Goal: Check status: Check status

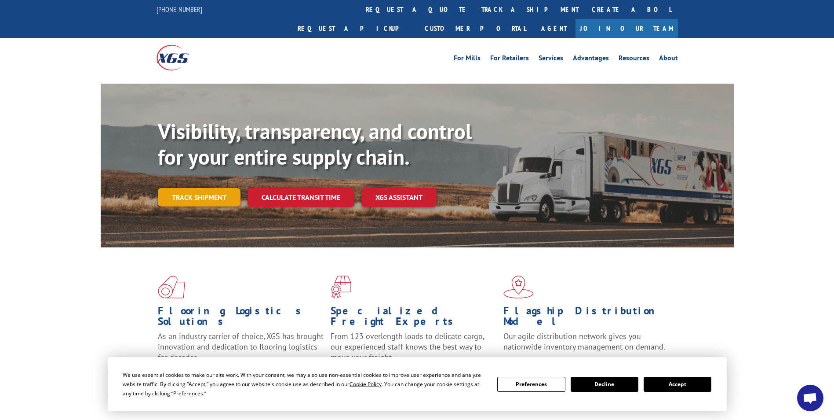
click at [201, 188] on link "Track shipment" at bounding box center [199, 197] width 83 height 18
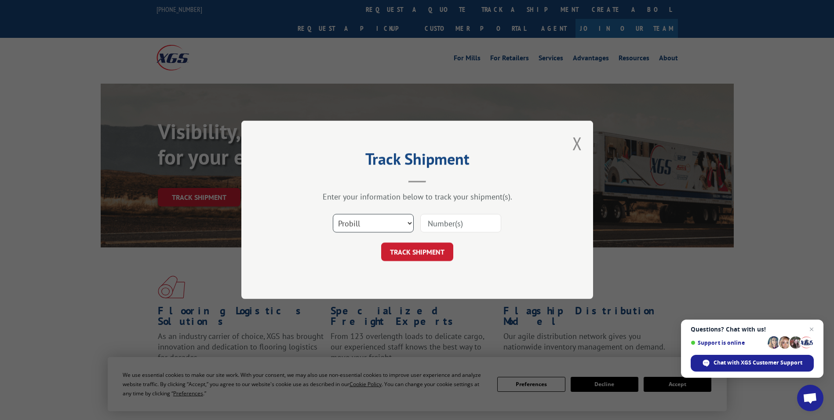
click at [364, 225] on select "Select category... Probill BOL PO" at bounding box center [373, 223] width 81 height 18
select select "po"
click at [333, 214] on select "Select category... Probill BOL PO" at bounding box center [373, 223] width 81 height 18
click at [430, 221] on input at bounding box center [460, 223] width 81 height 18
type input "60530193"
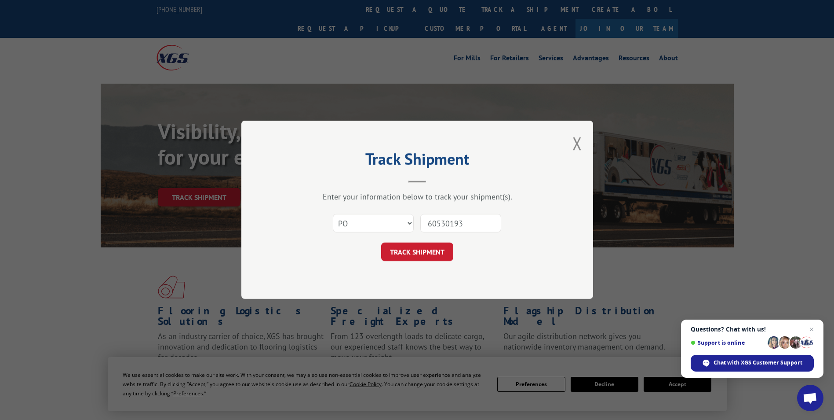
click button "TRACK SHIPMENT" at bounding box center [417, 252] width 72 height 18
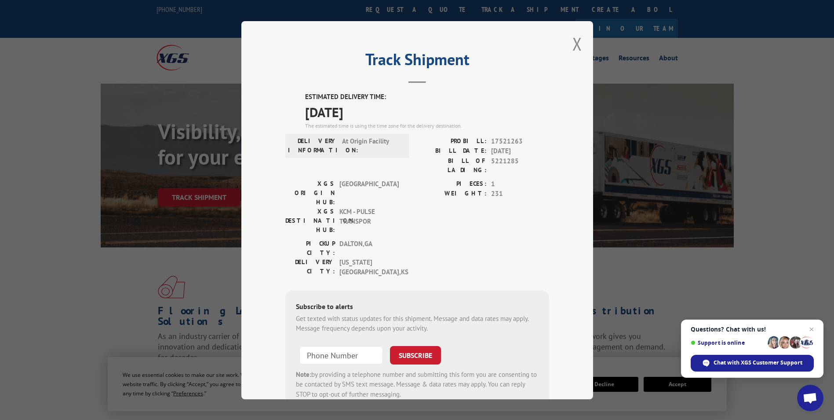
drag, startPoint x: 578, startPoint y: 40, endPoint x: 547, endPoint y: 40, distance: 31.2
click at [578, 40] on button "Close modal" at bounding box center [578, 43] width 10 height 23
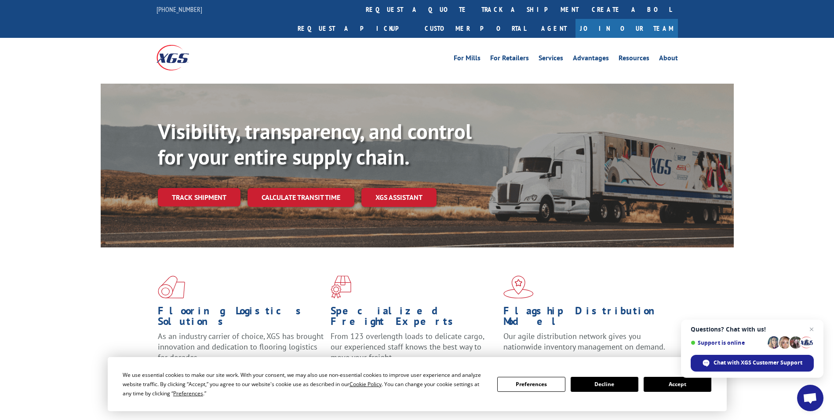
click at [174, 188] on link "Track shipment" at bounding box center [199, 197] width 83 height 18
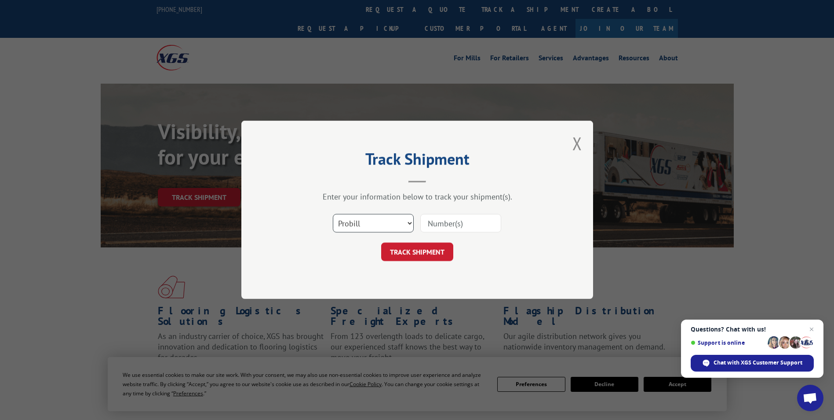
click at [364, 225] on select "Select category... Probill BOL PO" at bounding box center [373, 223] width 81 height 18
select select "po"
click at [333, 214] on select "Select category... Probill BOL PO" at bounding box center [373, 223] width 81 height 18
click at [430, 223] on input at bounding box center [460, 223] width 81 height 18
type input "60530144"
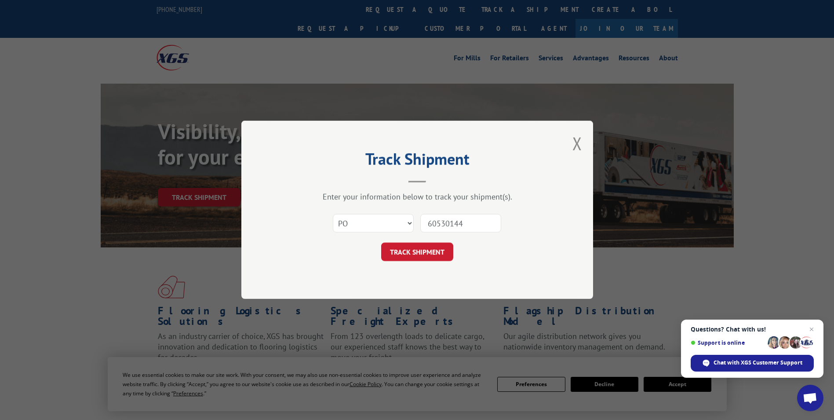
click button "TRACK SHIPMENT" at bounding box center [417, 252] width 72 height 18
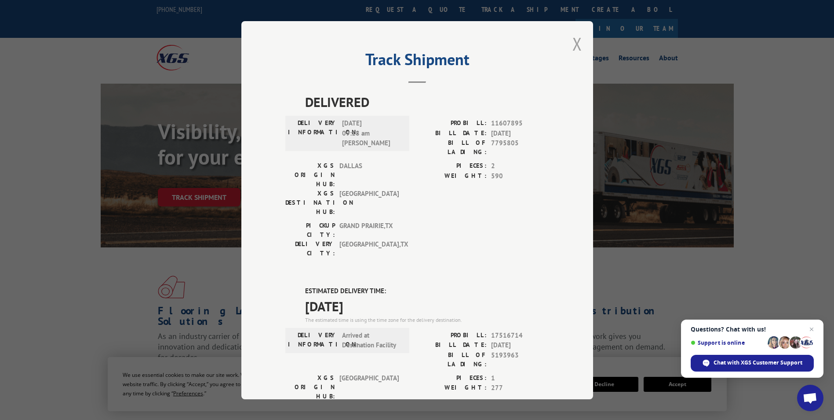
click at [573, 42] on button "Close modal" at bounding box center [578, 43] width 10 height 23
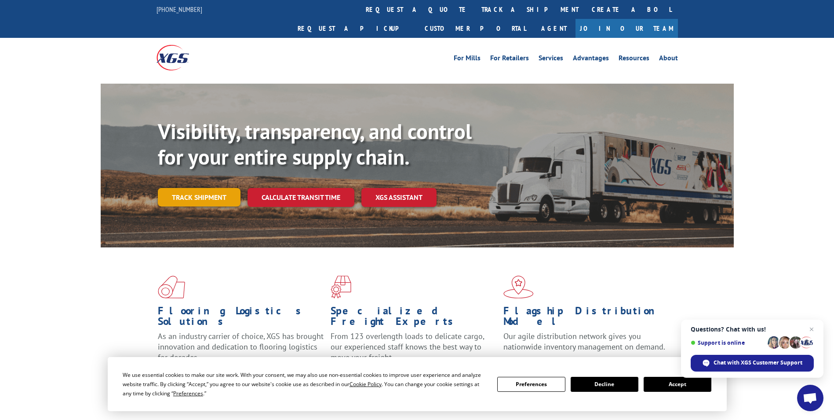
click at [205, 188] on link "Track shipment" at bounding box center [199, 197] width 83 height 18
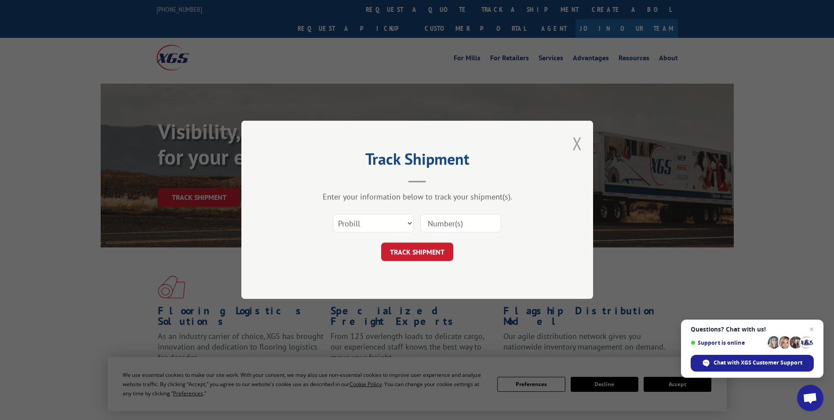
click at [574, 141] on button "Close modal" at bounding box center [578, 142] width 10 height 23
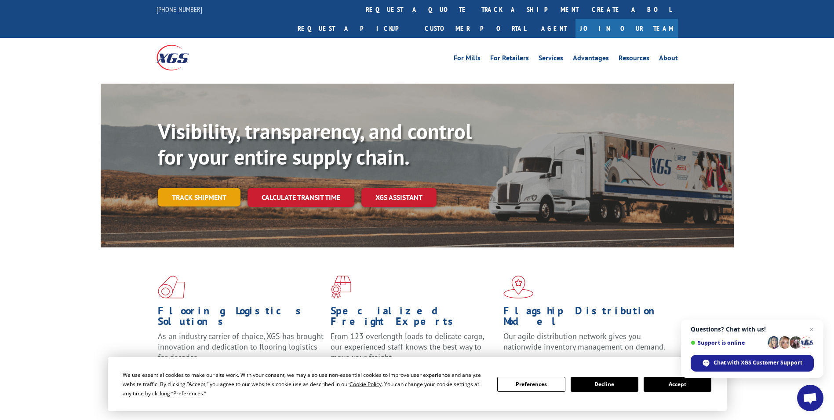
click at [170, 188] on link "Track shipment" at bounding box center [199, 197] width 83 height 18
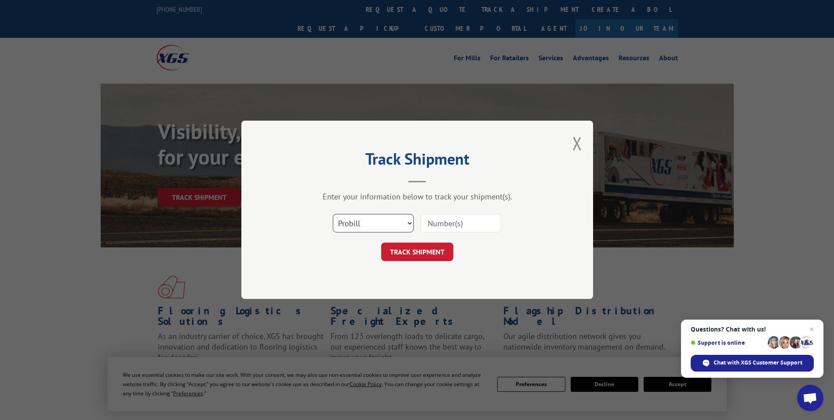
click at [362, 230] on select "Select category... Probill BOL PO" at bounding box center [373, 223] width 81 height 18
select select "bol"
click at [333, 214] on select "Select category... Probill BOL PO" at bounding box center [373, 223] width 81 height 18
click at [453, 218] on input at bounding box center [460, 223] width 81 height 18
type input "5193963"
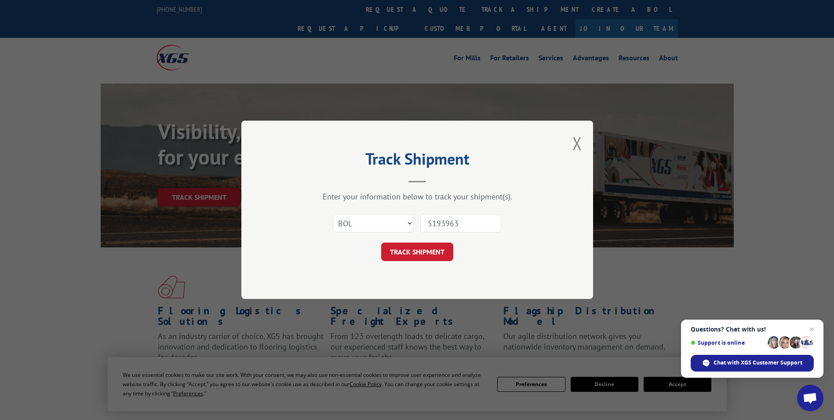
click button "TRACK SHIPMENT" at bounding box center [417, 252] width 72 height 18
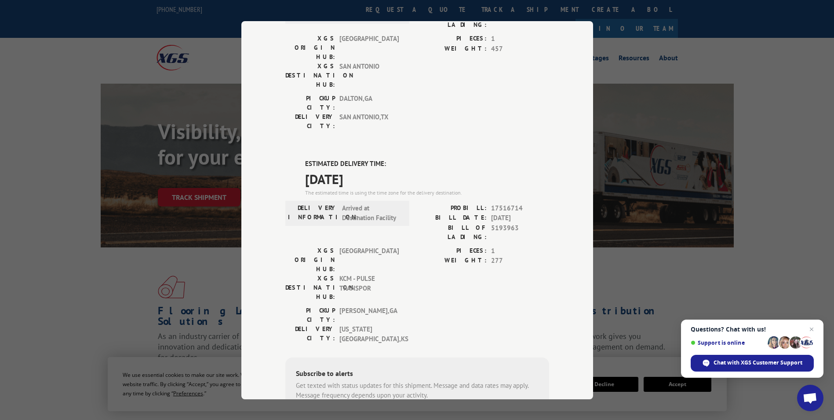
scroll to position [132, 0]
